Goal: Find specific page/section: Find specific page/section

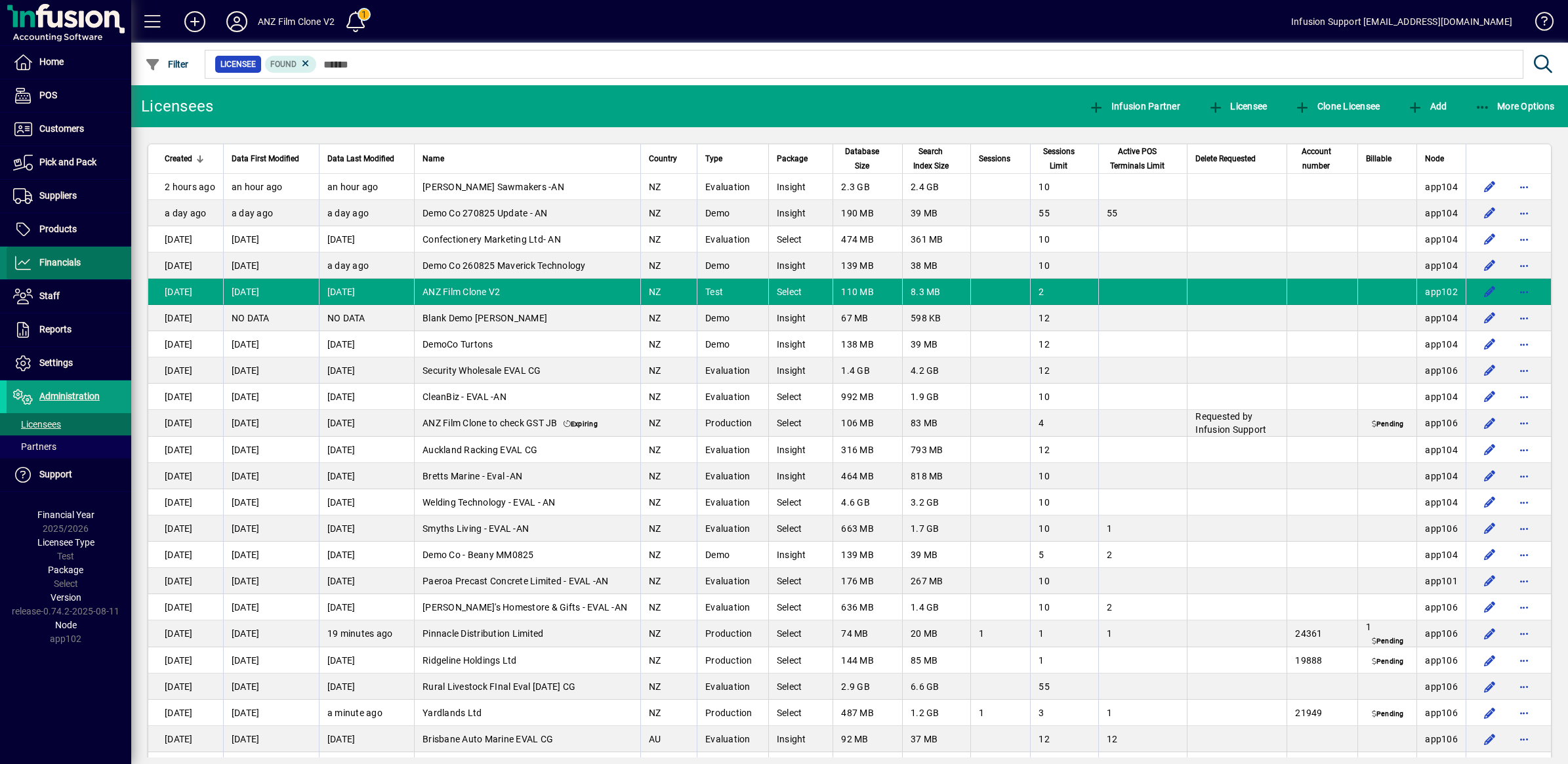
click at [53, 262] on span "Financials" at bounding box center [59, 261] width 41 height 10
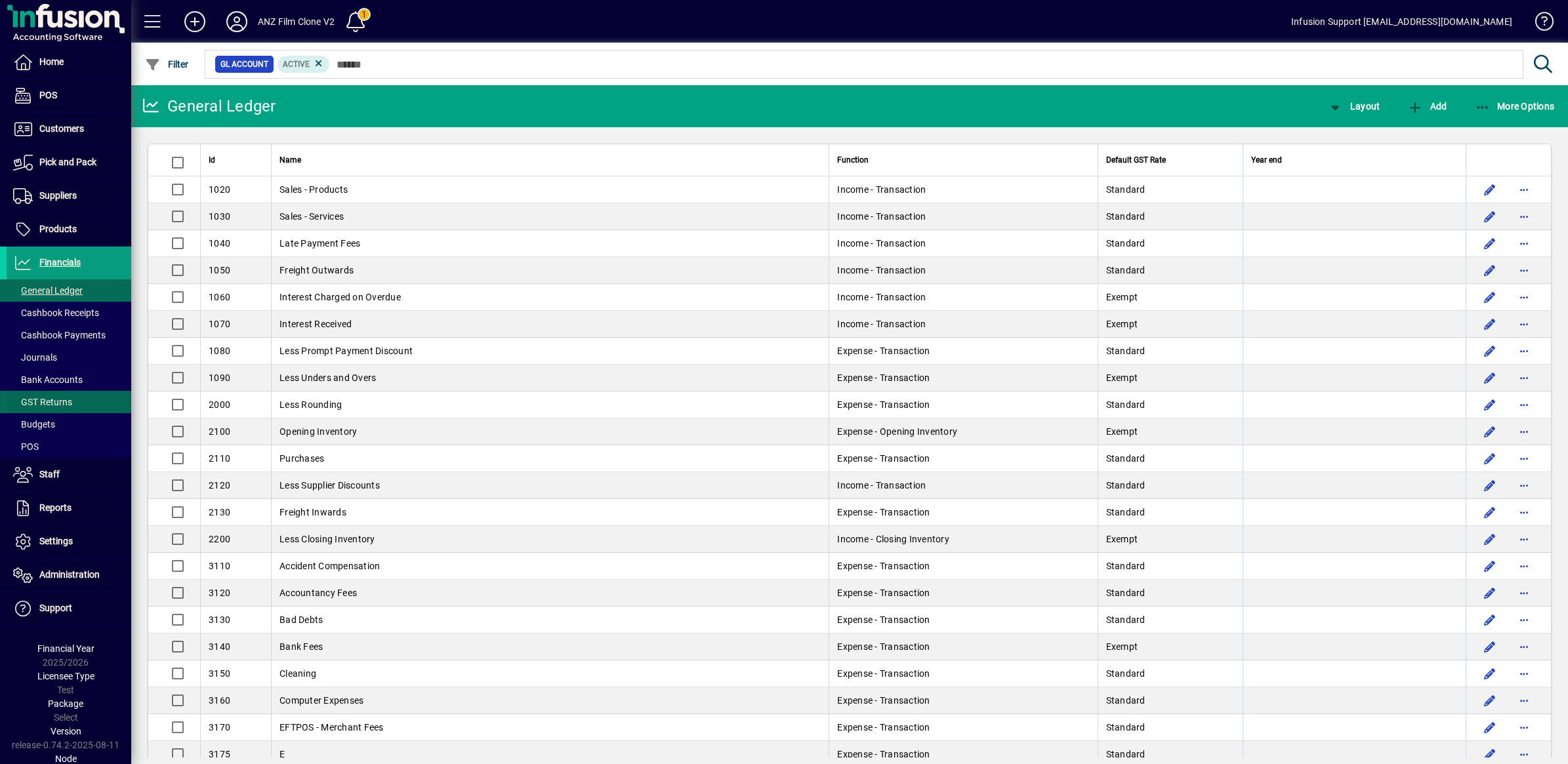
click at [57, 401] on span "GST Returns" at bounding box center [42, 401] width 59 height 10
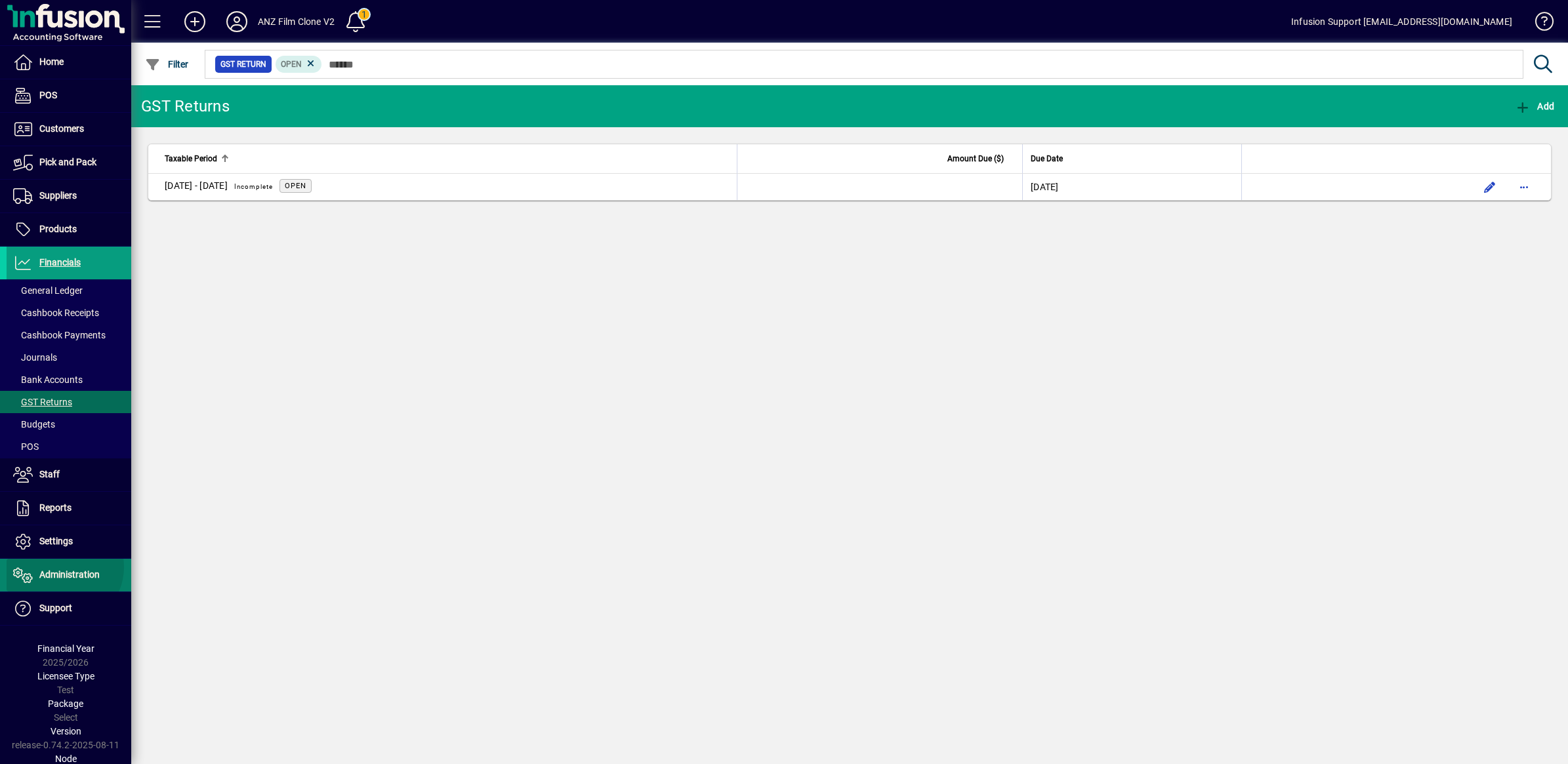
click at [61, 568] on span "Administration" at bounding box center [53, 575] width 93 height 16
